Goal: Task Accomplishment & Management: Manage account settings

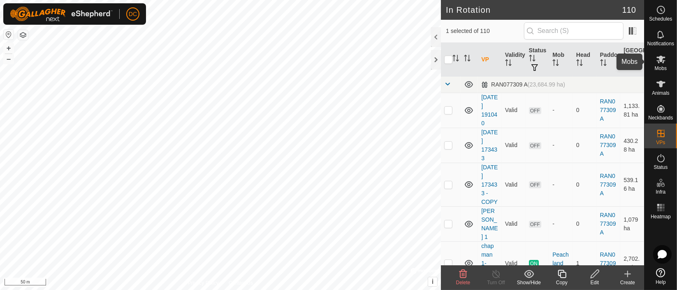
scroll to position [2652, 0]
click at [658, 58] on icon at bounding box center [661, 60] width 9 height 8
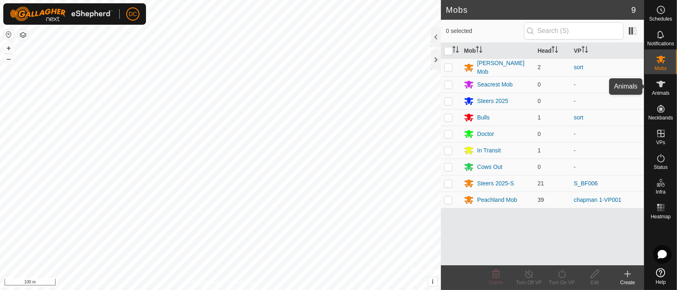
click at [656, 81] on icon at bounding box center [661, 84] width 10 height 10
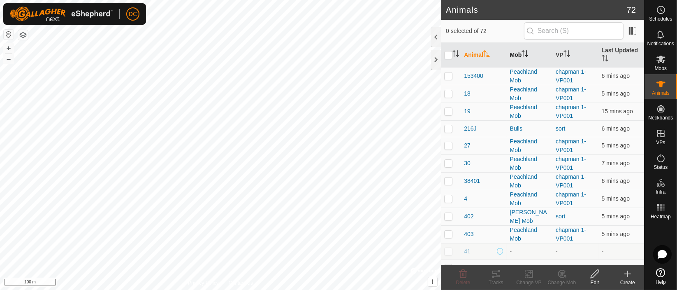
click at [527, 55] on icon "Activate to sort" at bounding box center [525, 53] width 7 height 7
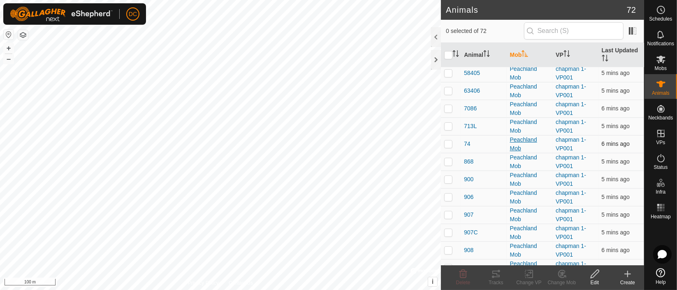
scroll to position [365, 0]
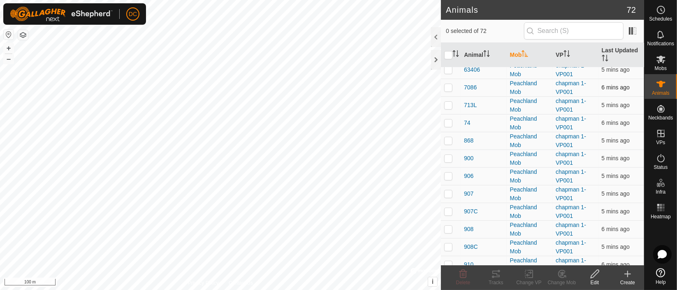
click at [447, 84] on p-checkbox at bounding box center [448, 87] width 8 height 7
click at [561, 272] on icon at bounding box center [563, 274] width 6 height 4
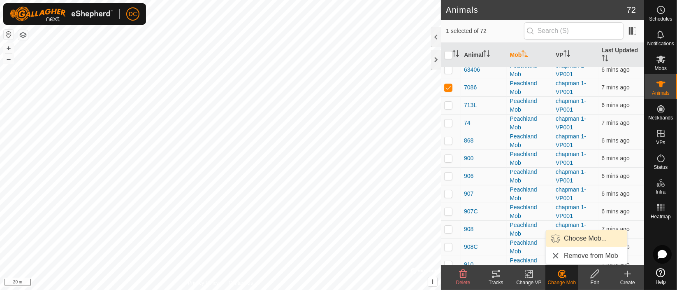
click at [568, 235] on link "Choose Mob..." at bounding box center [586, 238] width 81 height 16
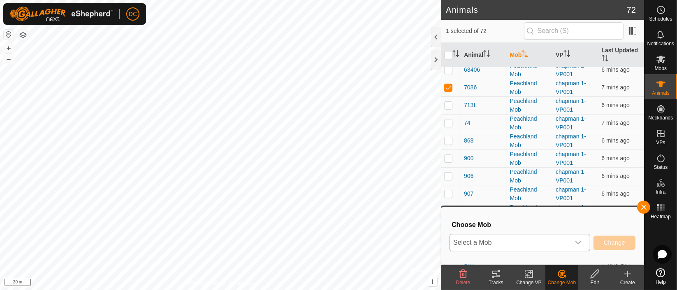
click at [577, 242] on icon "dropdown trigger" at bounding box center [578, 242] width 7 height 7
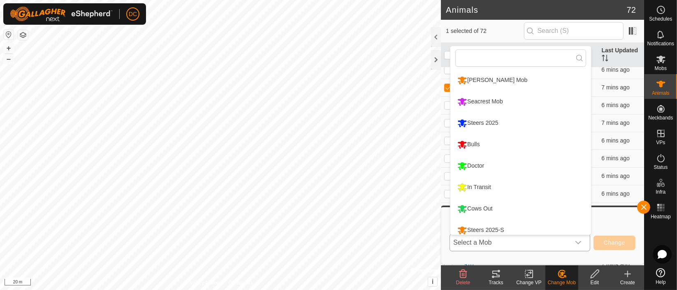
scroll to position [6, 0]
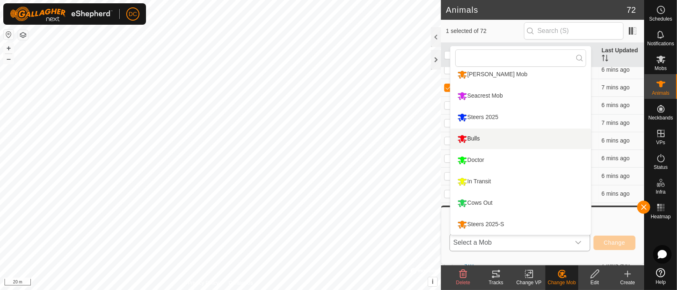
click at [485, 136] on li "Bulls" at bounding box center [521, 138] width 141 height 21
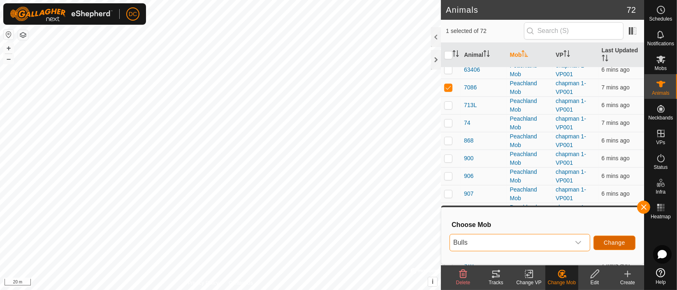
click at [613, 240] on span "Change" at bounding box center [614, 242] width 21 height 7
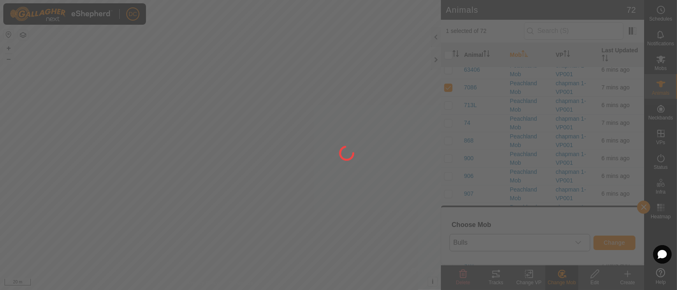
checkbox input "false"
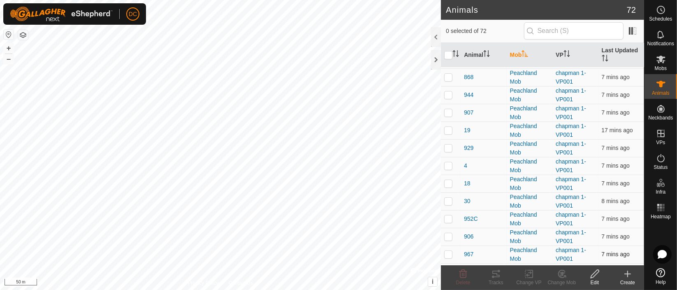
scroll to position [0, 0]
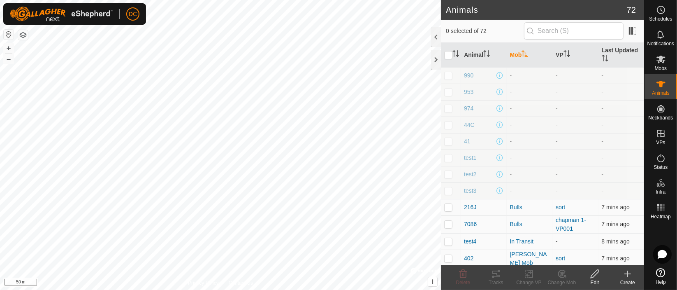
click at [449, 223] on p-checkbox at bounding box center [448, 224] width 8 height 7
checkbox input "true"
click at [528, 275] on icon at bounding box center [529, 273] width 6 height 5
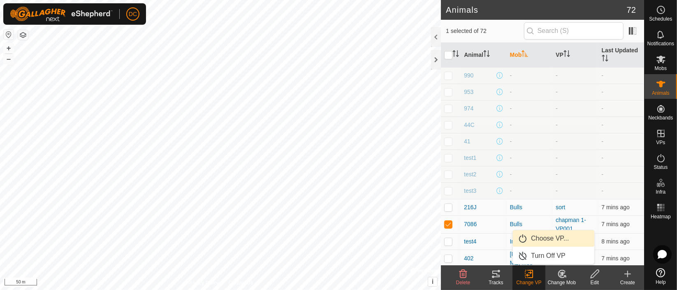
click at [537, 237] on link "Choose VP..." at bounding box center [553, 238] width 81 height 16
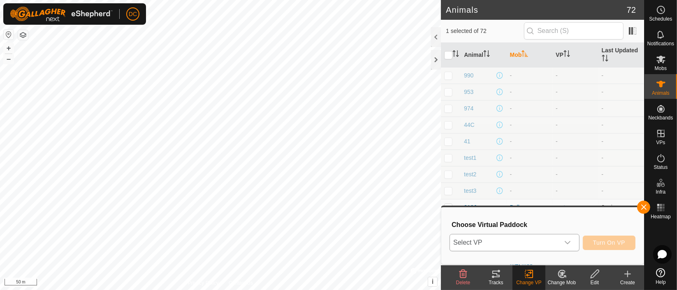
click at [571, 240] on icon "dropdown trigger" at bounding box center [568, 242] width 7 height 7
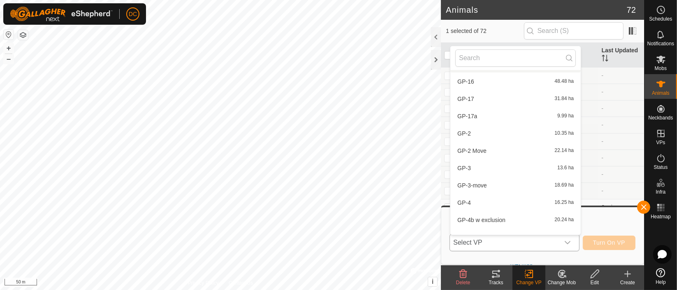
scroll to position [823, 0]
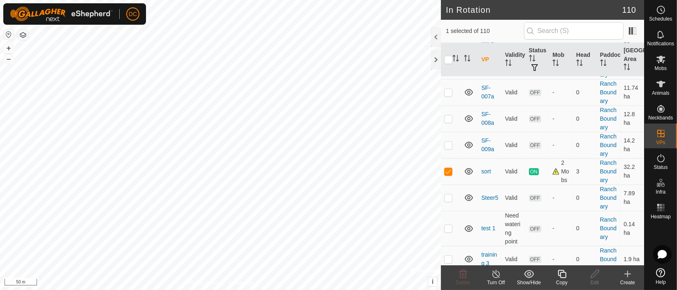
scroll to position [2058, 0]
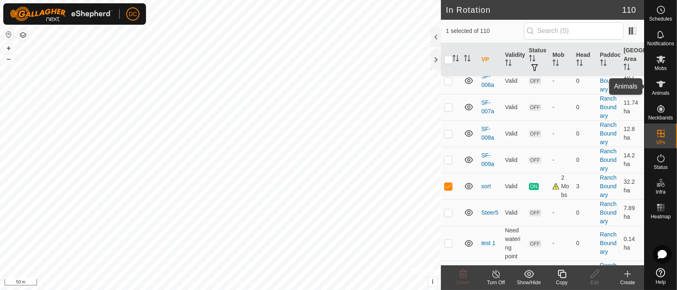
click at [662, 83] on icon at bounding box center [661, 84] width 9 height 7
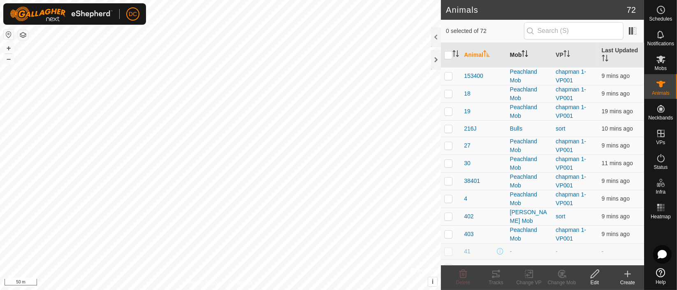
click at [526, 53] on icon "Activate to sort" at bounding box center [525, 53] width 7 height 7
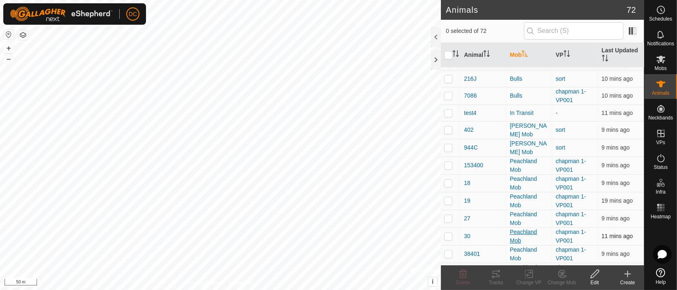
scroll to position [91, 0]
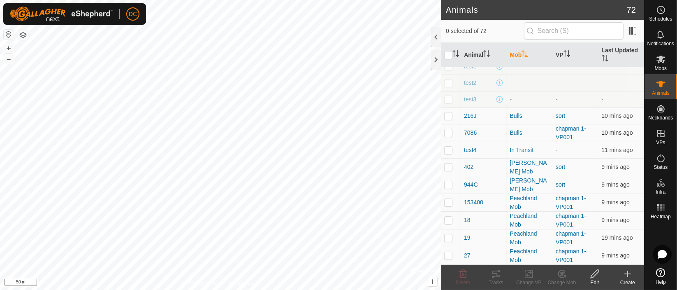
click at [449, 130] on p-checkbox at bounding box center [448, 132] width 8 height 7
checkbox input "true"
click at [528, 272] on icon at bounding box center [529, 273] width 6 height 5
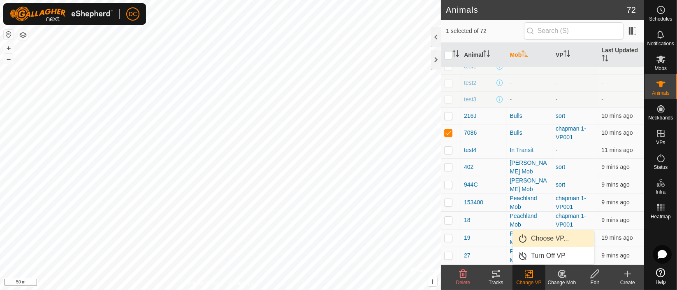
click at [547, 235] on link "Choose VP..." at bounding box center [553, 238] width 81 height 16
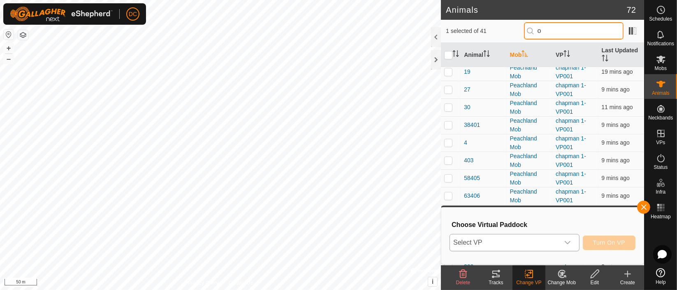
scroll to position [0, 0]
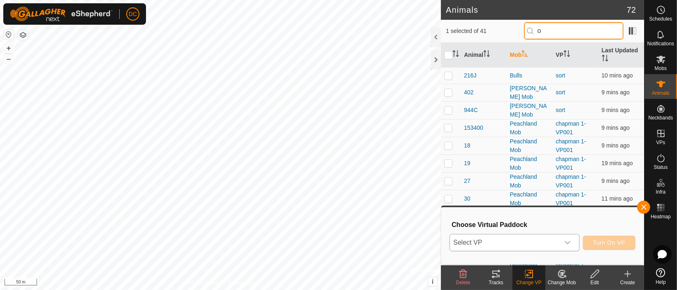
type input "o"
click at [570, 245] on icon "dropdown trigger" at bounding box center [568, 242] width 7 height 7
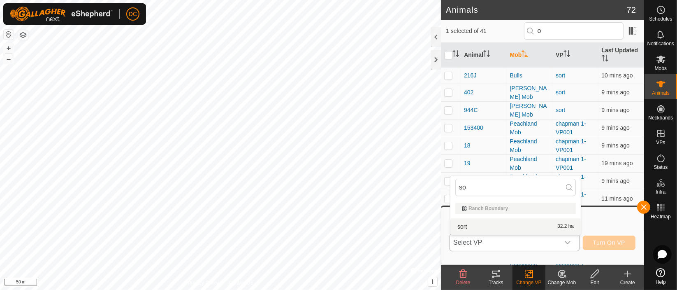
type input "so"
click at [499, 228] on li "sort 32.2 ha" at bounding box center [516, 226] width 130 height 16
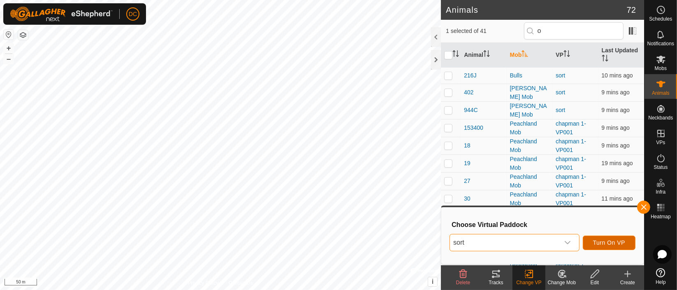
click at [620, 238] on button "Turn On VP" at bounding box center [609, 242] width 53 height 14
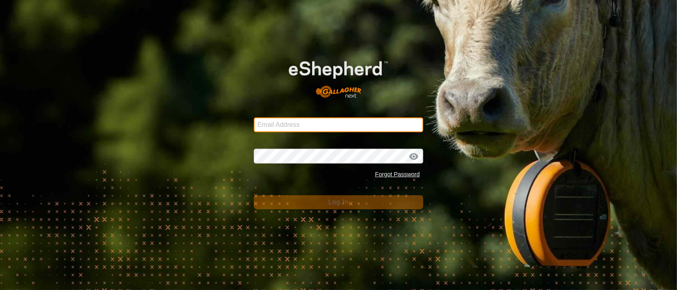
type input "dave@casorsoranch.com"
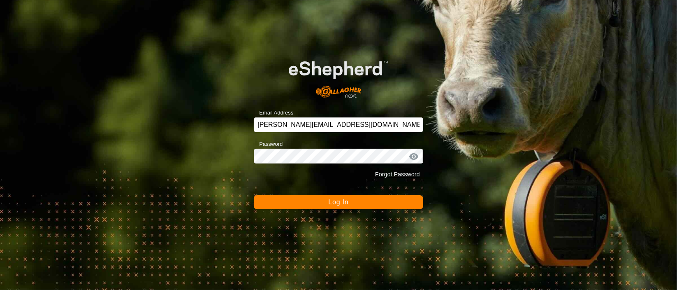
click at [343, 200] on span "Log In" at bounding box center [338, 201] width 20 height 7
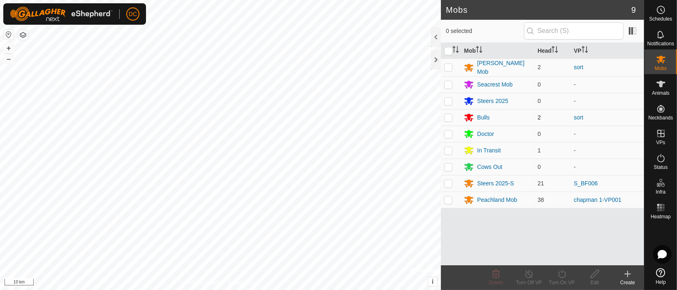
click at [450, 116] on p-checkbox at bounding box center [448, 117] width 8 height 7
checkbox input "true"
